Goal: Check status: Check status

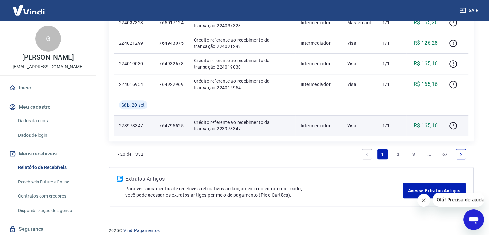
scroll to position [475, 0]
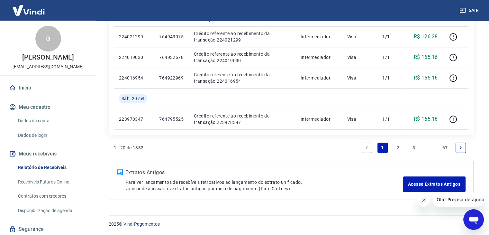
click at [395, 147] on link "2" at bounding box center [398, 147] width 10 height 10
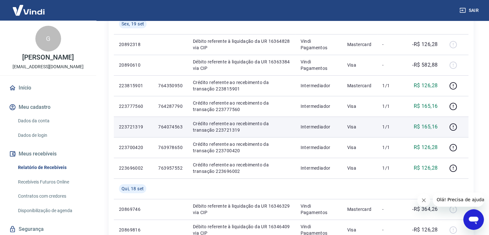
scroll to position [217, 0]
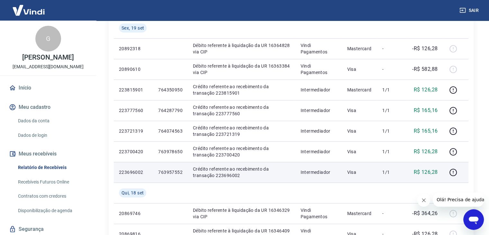
click at [172, 171] on p "763957552" at bounding box center [170, 172] width 24 height 6
copy p "763957552"
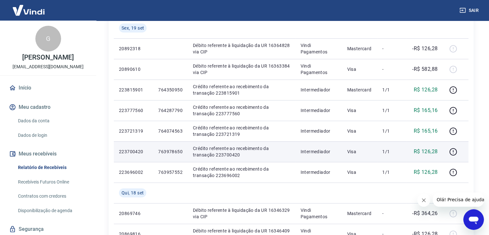
click at [171, 149] on p "763978650" at bounding box center [170, 151] width 24 height 6
copy p "763978650"
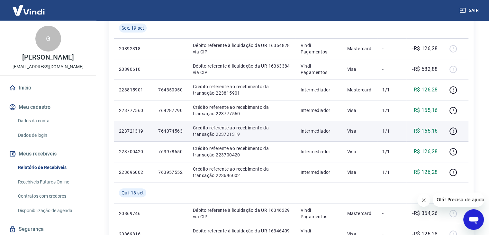
click at [173, 132] on p "764074563" at bounding box center [170, 131] width 24 height 6
copy p "764074563"
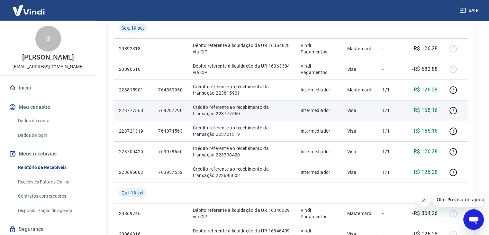
click at [173, 111] on p "764287790" at bounding box center [170, 110] width 24 height 6
copy p "764287790"
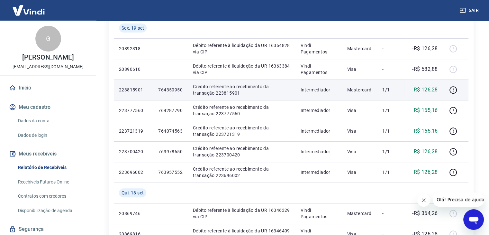
click at [168, 88] on p "764350950" at bounding box center [170, 89] width 24 height 6
copy p "764350950"
click at [452, 90] on icon "button" at bounding box center [453, 90] width 8 height 8
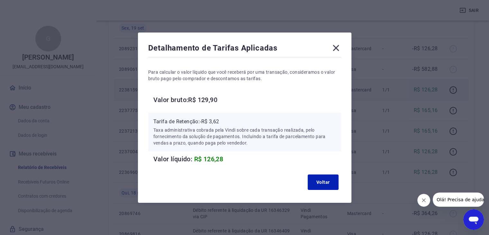
click at [335, 47] on icon at bounding box center [336, 48] width 10 height 10
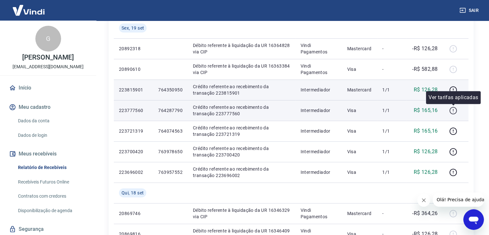
click at [452, 111] on icon "button" at bounding box center [453, 110] width 8 height 8
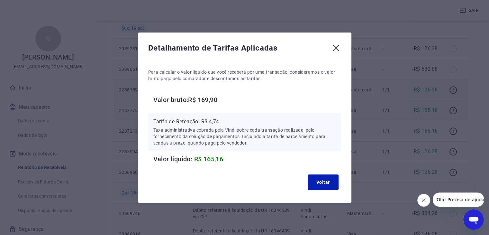
click at [339, 47] on icon at bounding box center [335, 48] width 6 height 6
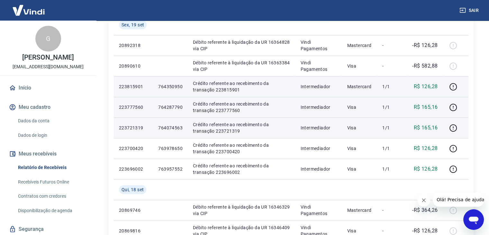
scroll to position [219, 0]
